Goal: Transaction & Acquisition: Purchase product/service

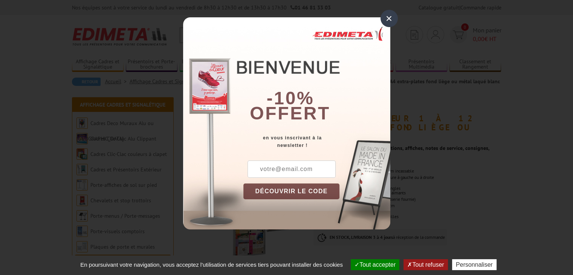
click at [293, 169] on input "text" at bounding box center [292, 169] width 88 height 17
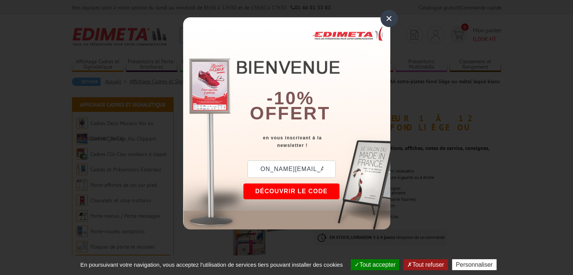
scroll to position [0, 22]
type input "[PERSON_NAME][EMAIL_ADDRESS][DOMAIN_NAME]"
click at [297, 191] on button "DÉCOUVRIR LE CODE" at bounding box center [291, 192] width 96 height 16
click at [273, 168] on div "New10" at bounding box center [279, 169] width 73 height 17
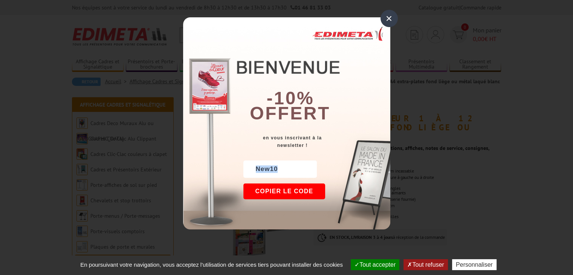
click at [273, 168] on div "New10" at bounding box center [279, 169] width 73 height 17
copy div "New10"
click at [285, 187] on button "Copier le code" at bounding box center [284, 192] width 82 height 16
click at [327, 192] on button "Continuer sur edimeta.fr" at bounding box center [312, 192] width 138 height 16
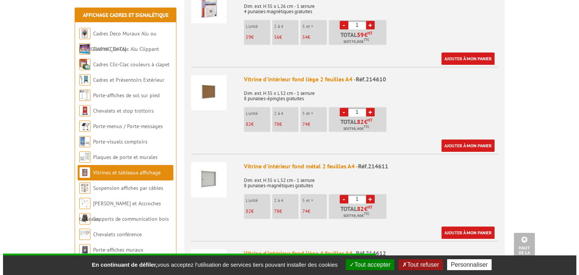
scroll to position [423, 0]
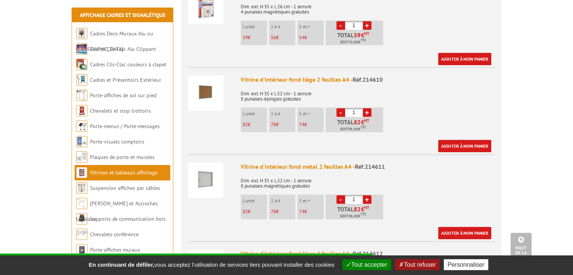
click at [208, 84] on img at bounding box center [205, 92] width 35 height 35
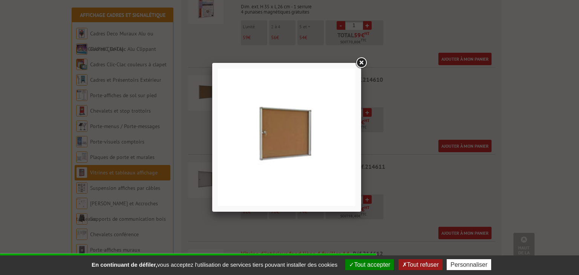
click at [360, 64] on link at bounding box center [361, 63] width 14 height 14
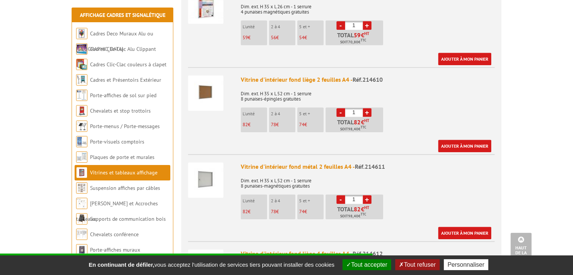
click at [205, 83] on img at bounding box center [205, 92] width 35 height 35
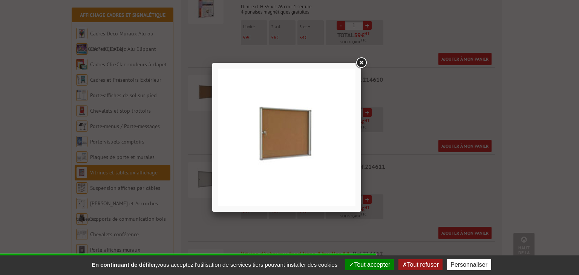
click at [365, 62] on link at bounding box center [361, 63] width 14 height 14
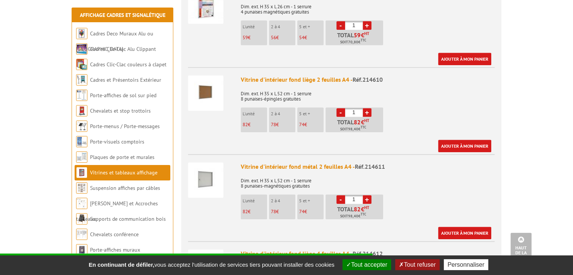
click at [367, 108] on link "+" at bounding box center [367, 112] width 9 height 9
type input "2"
click at [460, 140] on link "Ajouter à mon panier" at bounding box center [464, 146] width 53 height 12
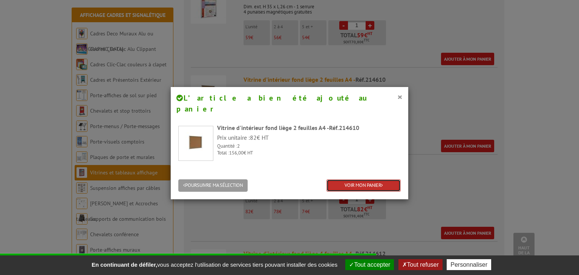
click at [338, 179] on link "VOIR MON PANIER" at bounding box center [363, 185] width 74 height 12
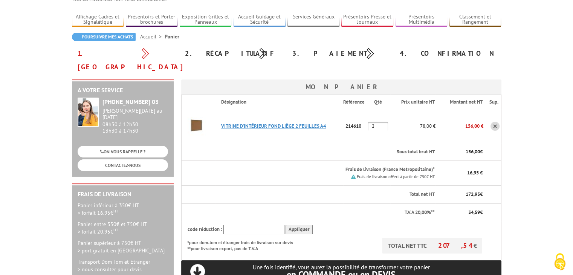
scroll to position [78, 0]
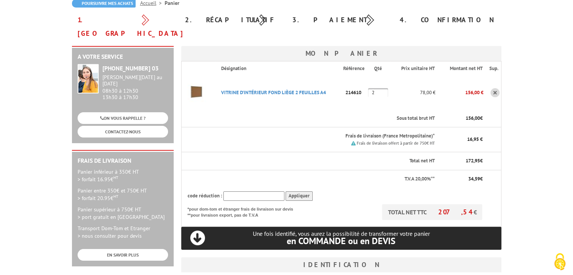
click at [254, 191] on input "text" at bounding box center [254, 195] width 61 height 9
paste input "New10"
type input "New10"
click at [301, 191] on input "Appliquer" at bounding box center [299, 195] width 27 height 9
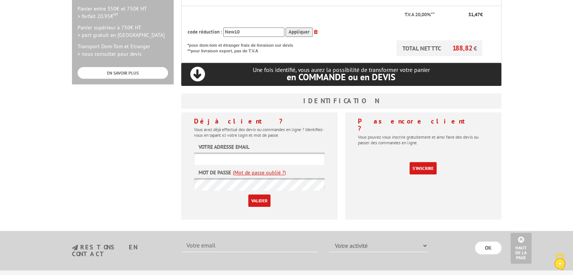
scroll to position [260, 0]
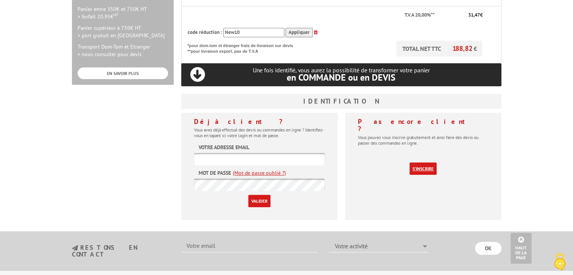
click at [419, 162] on link "S'inscrire" at bounding box center [423, 168] width 27 height 12
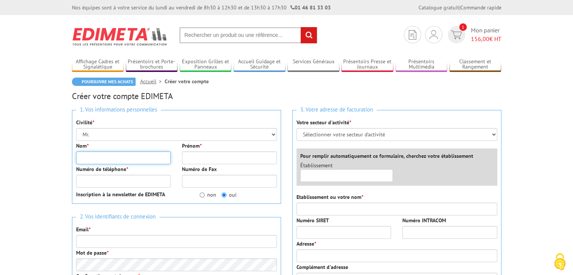
click at [148, 159] on input "Nom *" at bounding box center [123, 158] width 95 height 13
type input "Karamaoun"
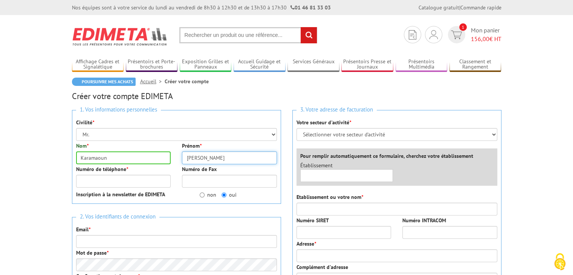
type input "Cyril"
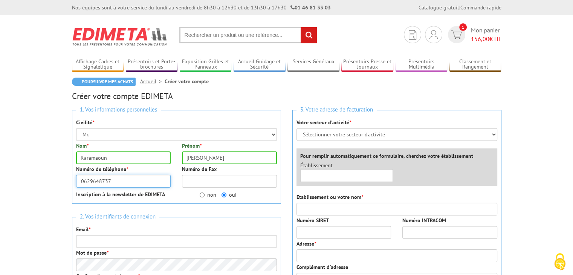
type input "0629648737"
click at [202, 194] on input "non" at bounding box center [202, 195] width 5 height 5
radio input "true"
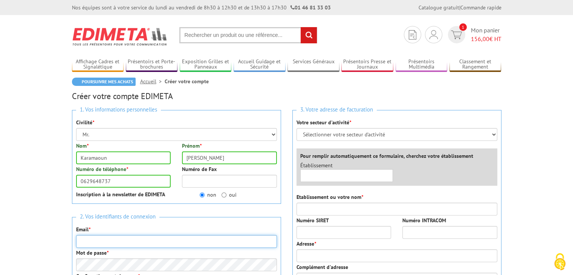
click at [172, 242] on input "Email *" at bounding box center [176, 241] width 201 height 13
type input "cyril.karamaoun@ac-paris.fr"
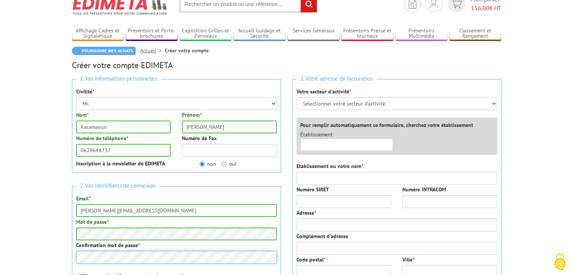
scroll to position [32, 0]
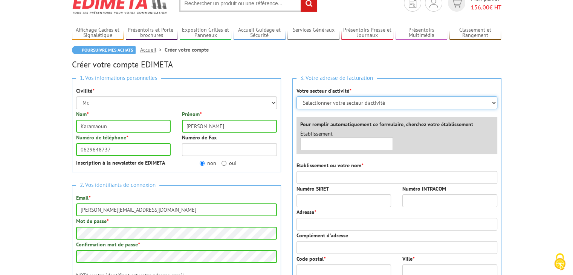
click at [322, 106] on select "Sélectionner votre secteur d'activité Administrations et collectivités Magasins…" at bounding box center [397, 102] width 201 height 13
select select "876"
click at [297, 96] on select "Sélectionner votre secteur d'activité Administrations et collectivités Magasins…" at bounding box center [397, 102] width 201 height 13
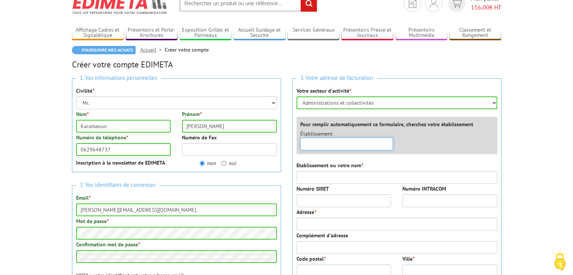
click at [335, 141] on input "text" at bounding box center [346, 144] width 93 height 13
type input "Lycée"
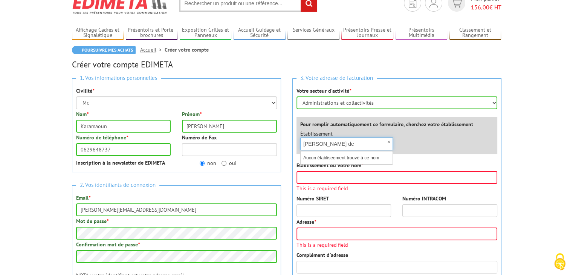
type input "Janson"
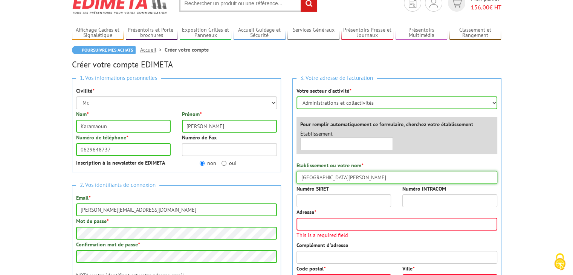
type input "[GEOGRAPHIC_DATA][PERSON_NAME]"
type input "19750699100011"
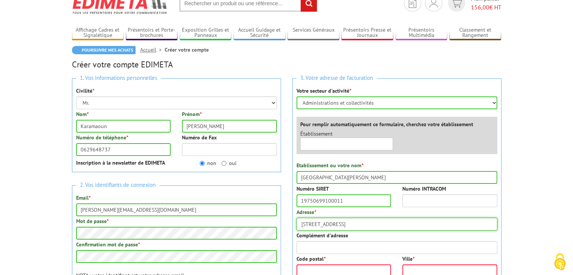
type input "[STREET_ADDRESS]"
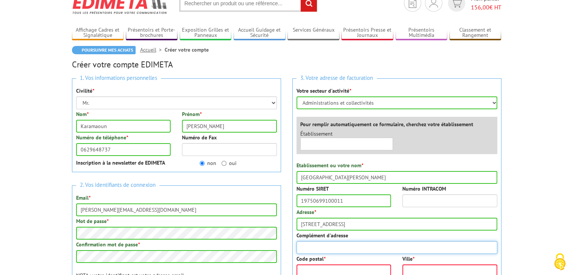
type input "L"
type input "Laboratoire de Chimie - CPGE"
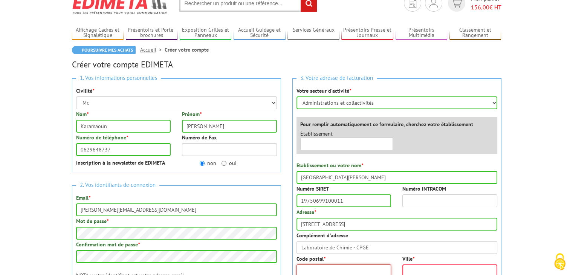
scroll to position [34, 0]
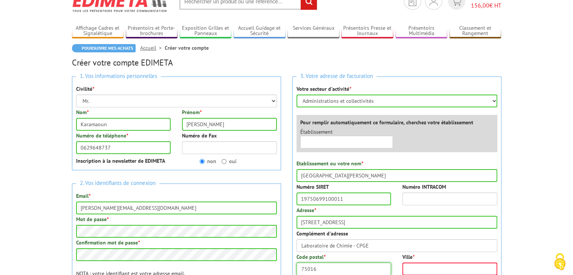
type input "75016"
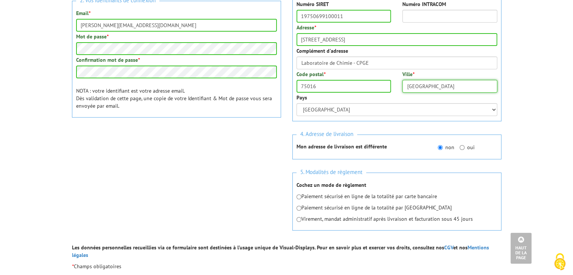
scroll to position [217, 0]
type input "[GEOGRAPHIC_DATA]"
click at [299, 217] on input "radio" at bounding box center [299, 218] width 5 height 5
radio input "true"
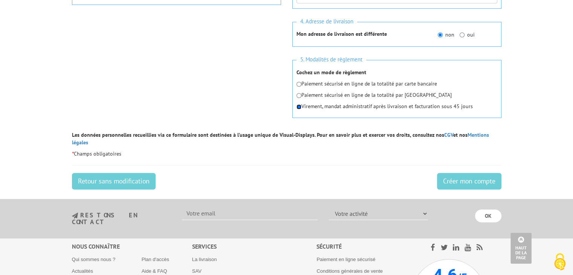
scroll to position [329, 0]
click at [451, 174] on input "Créer mon compte" at bounding box center [469, 181] width 64 height 17
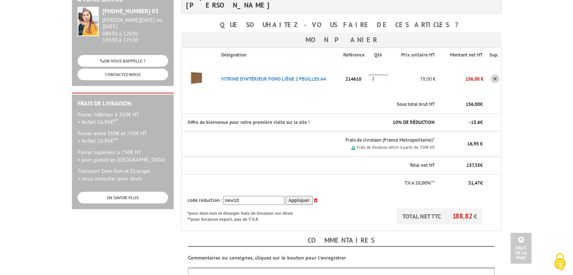
scroll to position [136, 0]
click at [238, 75] on link "VITRINE D'INTéRIEUR FOND LIèGE 2 FEUILLES A4" at bounding box center [273, 78] width 105 height 6
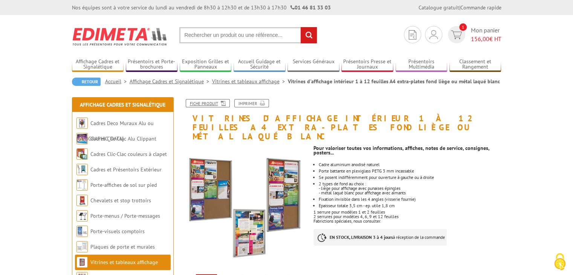
click at [216, 104] on link "Fiche produit" at bounding box center [208, 103] width 44 height 8
click at [462, 35] on span "1" at bounding box center [456, 34] width 17 height 17
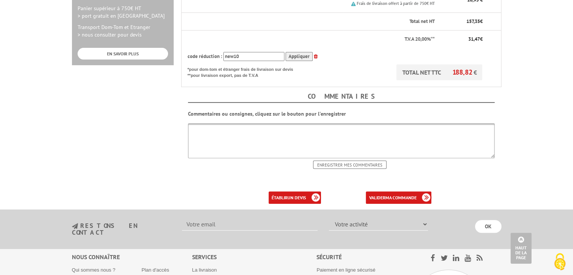
scroll to position [282, 0]
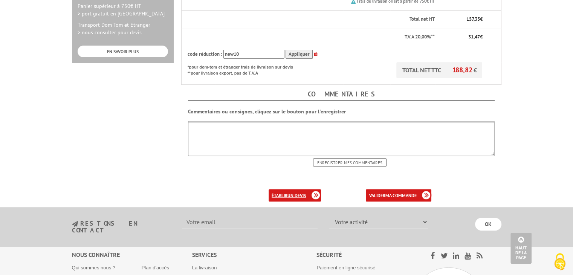
click at [300, 193] on b "un devis" at bounding box center [297, 196] width 18 height 6
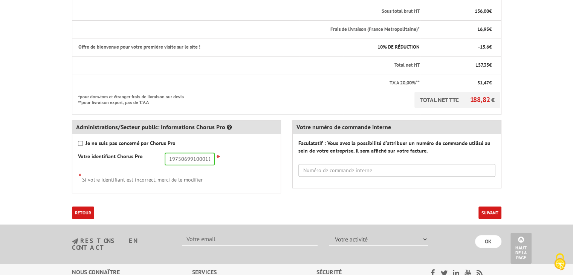
scroll to position [253, 0]
click at [227, 125] on icon at bounding box center [229, 127] width 5 height 6
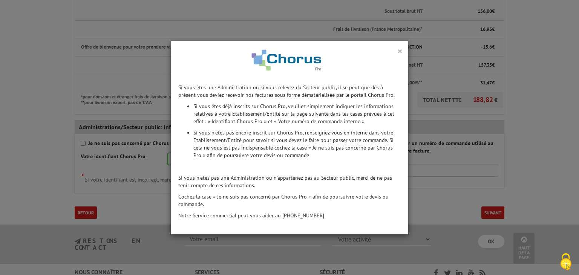
click at [399, 51] on button "×" at bounding box center [399, 51] width 5 height 10
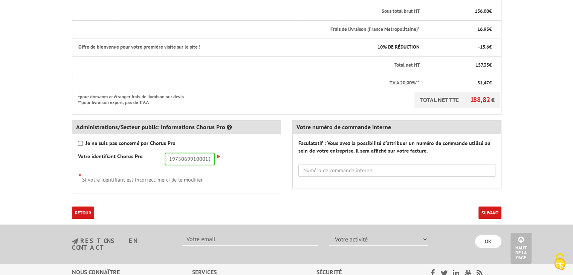
click at [272, 198] on div "Administrations/Secteur public: Informations Chorus Pro Je ne suis pas concerné…" at bounding box center [176, 158] width 220 height 86
click at [493, 211] on button "Suivant" at bounding box center [490, 213] width 23 height 12
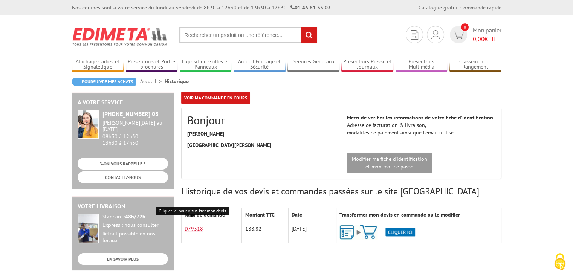
click at [196, 226] on link "D79318" at bounding box center [194, 228] width 18 height 7
